Goal: Task Accomplishment & Management: Use online tool/utility

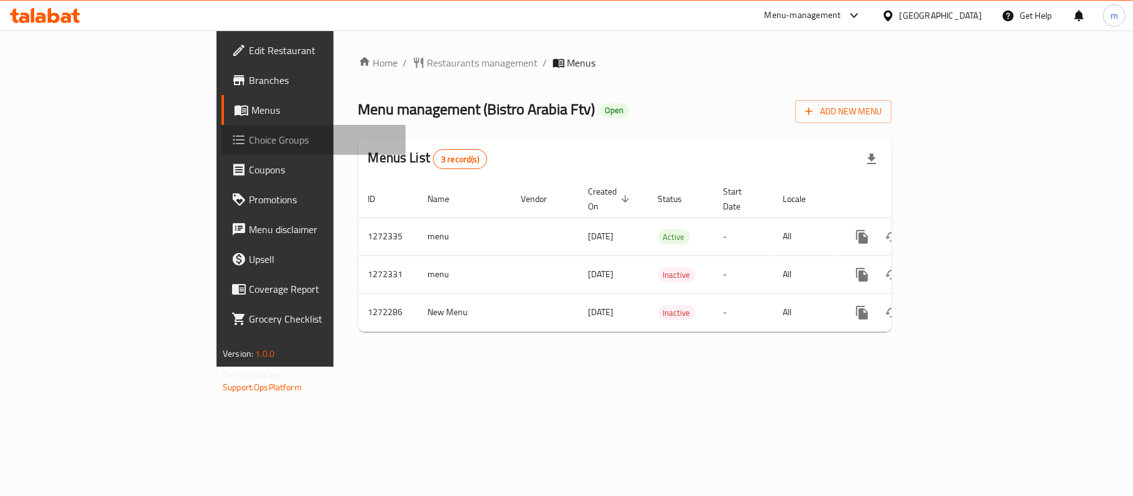
click at [249, 147] on span "Choice Groups" at bounding box center [322, 139] width 147 height 15
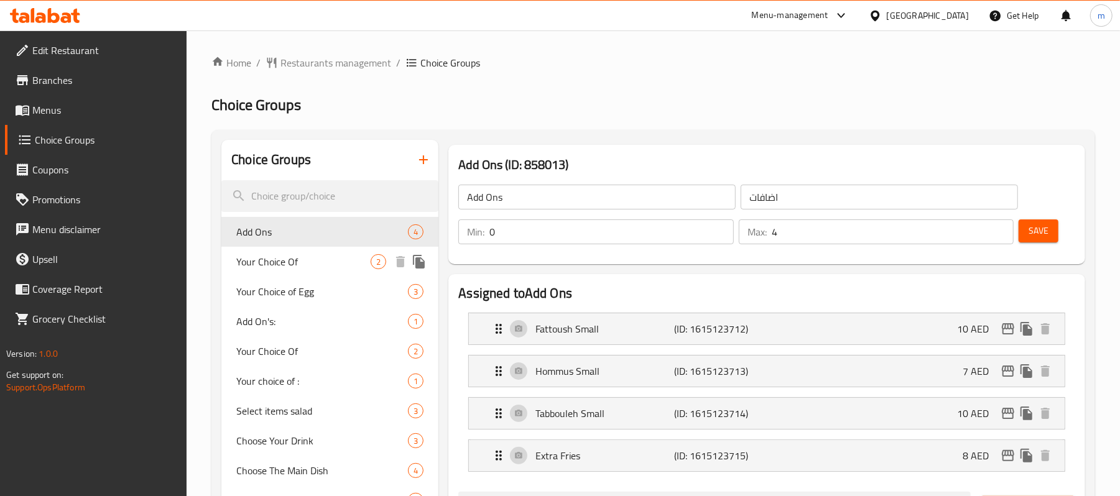
click at [285, 260] on span "Your Choice Of" at bounding box center [303, 261] width 134 height 15
type input "Your Choice Of"
type input "إختيارك من"
type input "1"
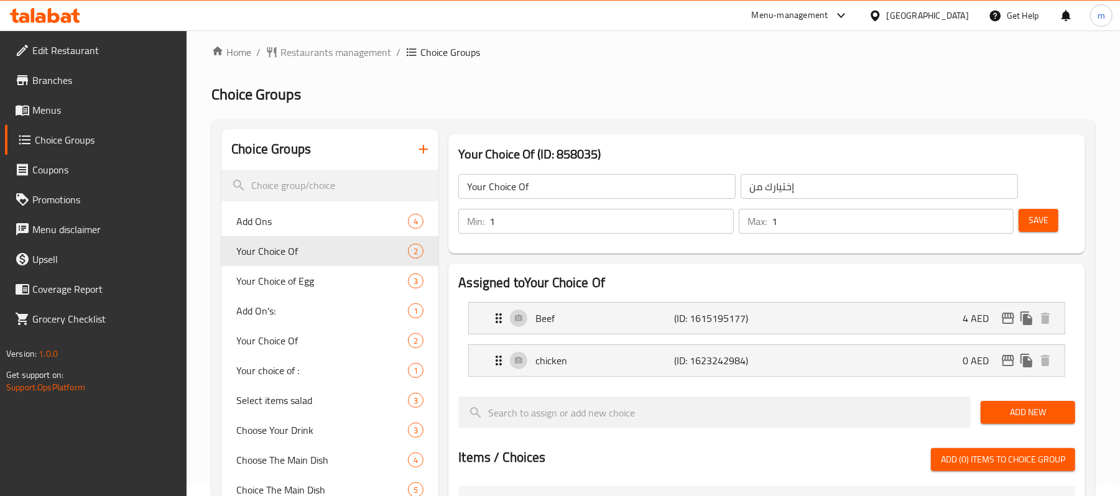
scroll to position [83, 0]
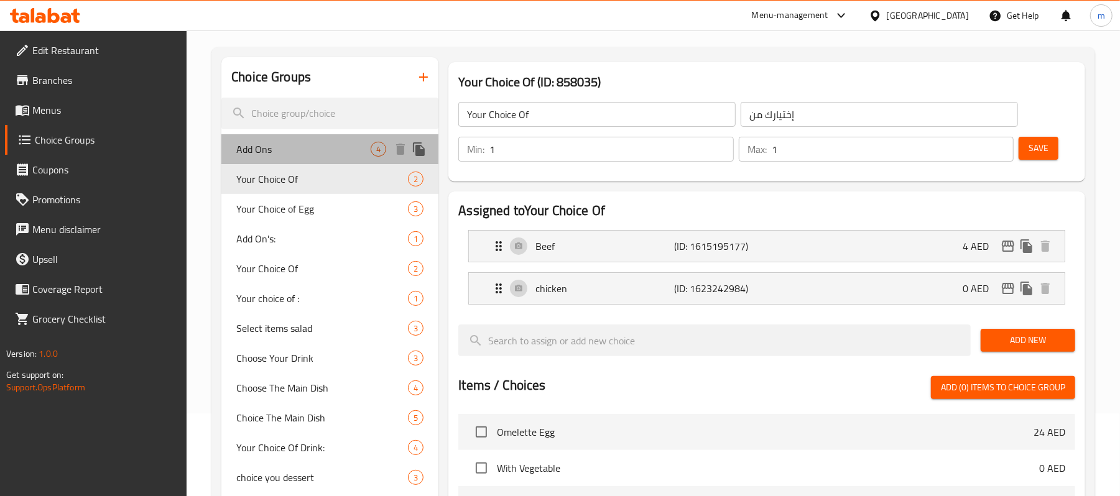
click at [256, 149] on span "Add Ons" at bounding box center [303, 149] width 134 height 15
type input "Add Ons"
type input "اضافات"
type input "0"
type input "4"
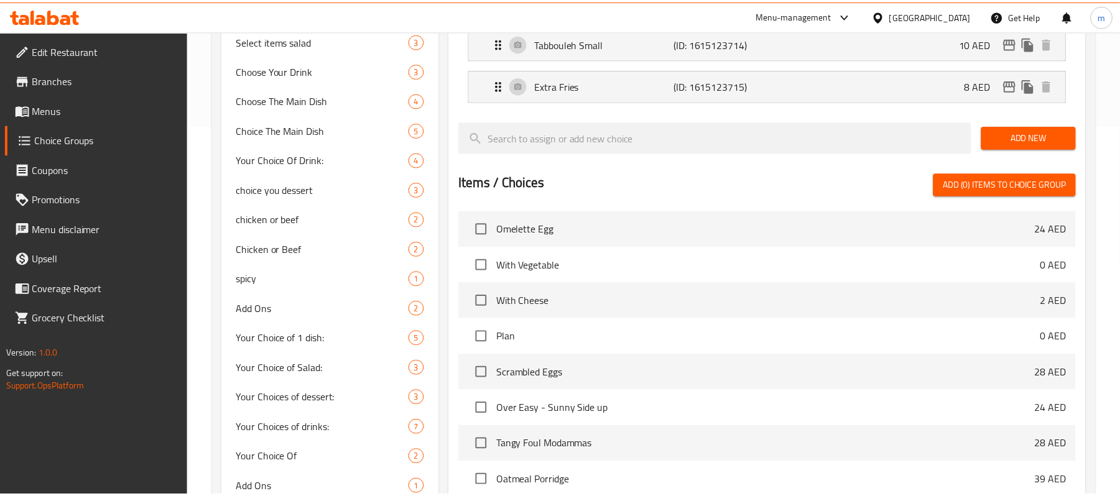
scroll to position [516, 0]
